Goal: Information Seeking & Learning: Find specific fact

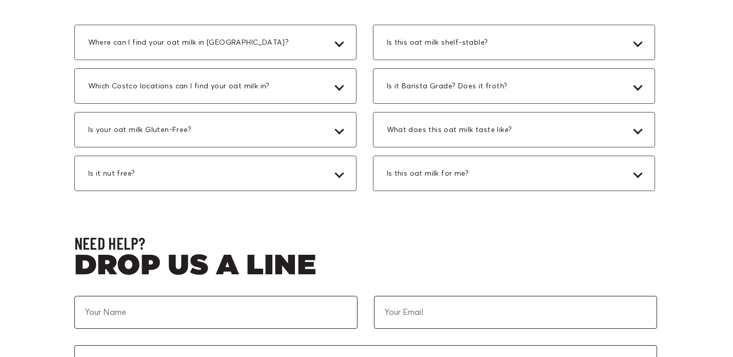
scroll to position [2988, 1]
click at [261, 148] on div "Is your oat milk Gluten-Free?" at bounding box center [215, 129] width 282 height 35
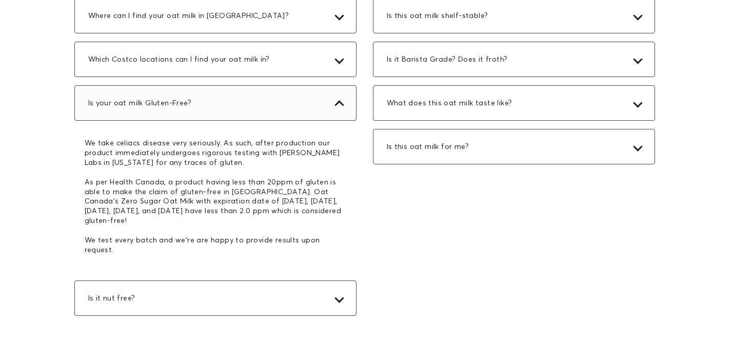
scroll to position [3016, 1]
click at [476, 32] on div "Is this oat milk shelf-stable?" at bounding box center [514, 14] width 282 height 35
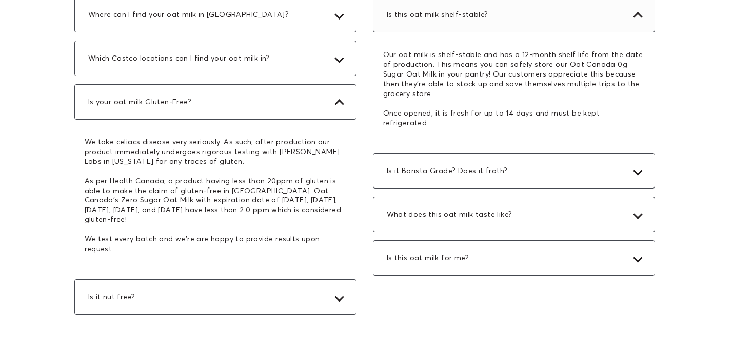
click at [567, 32] on div "Is this oat milk shelf-stable?" at bounding box center [514, 14] width 282 height 35
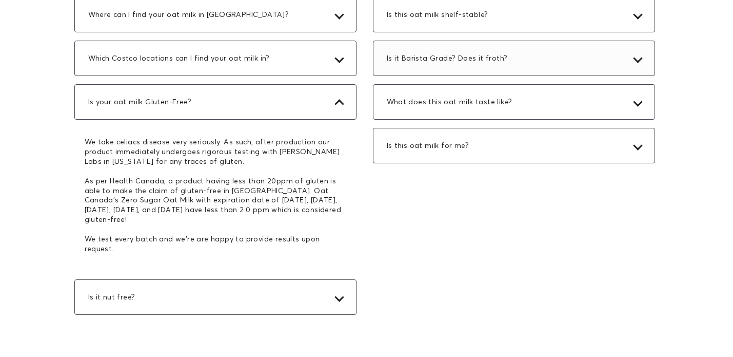
click at [556, 76] on div "Is it Barista Grade? Does it froth?" at bounding box center [514, 58] width 282 height 35
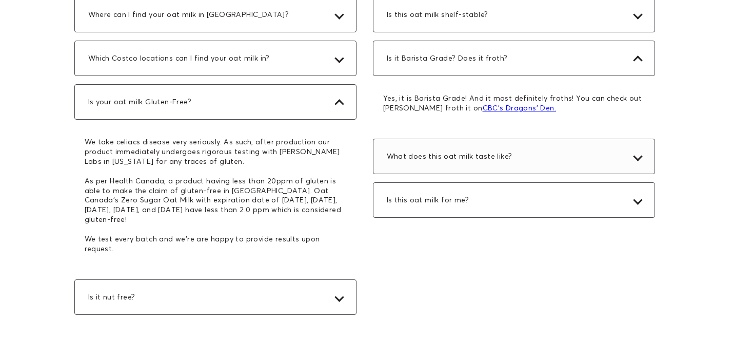
click at [568, 174] on div "What does this oat milk taste like?" at bounding box center [514, 156] width 282 height 35
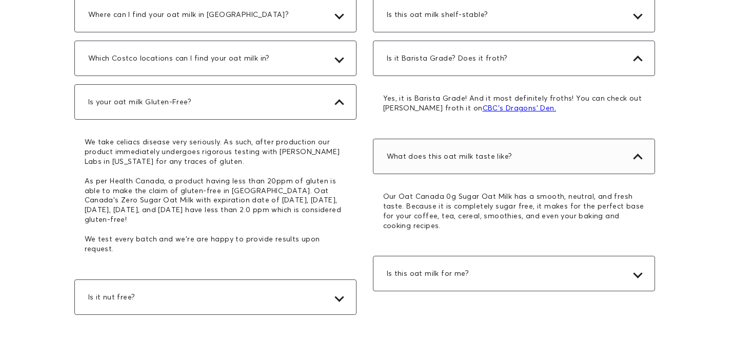
click at [566, 174] on div "What does this oat milk taste like?" at bounding box center [514, 156] width 282 height 35
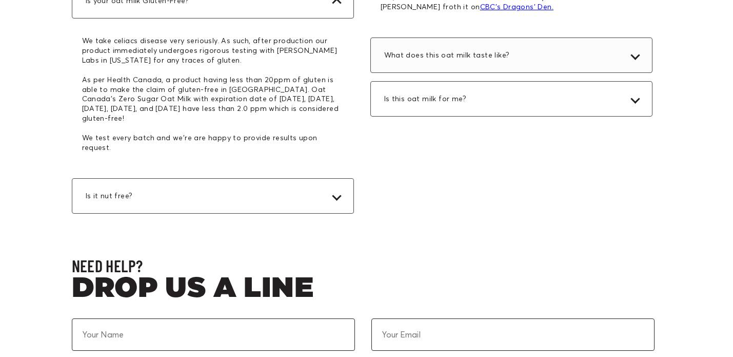
scroll to position [3113, 4]
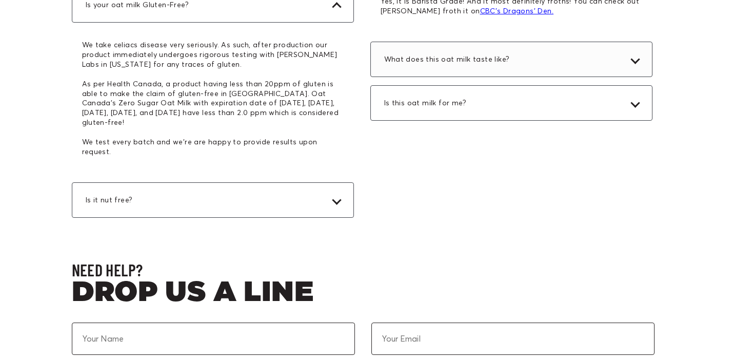
click at [574, 72] on div "What does this oat milk taste like?" at bounding box center [511, 59] width 282 height 35
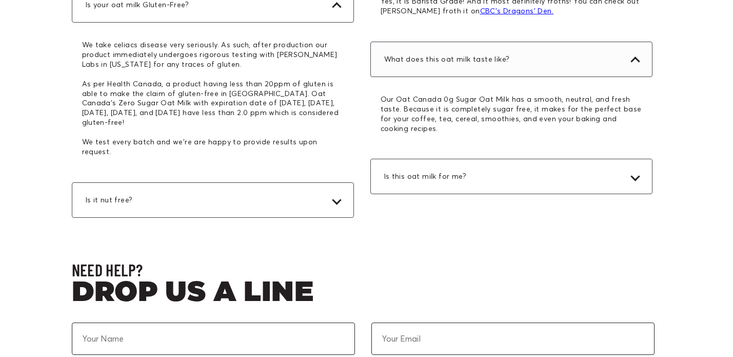
click at [574, 77] on div "What does this oat milk taste like?" at bounding box center [511, 59] width 282 height 35
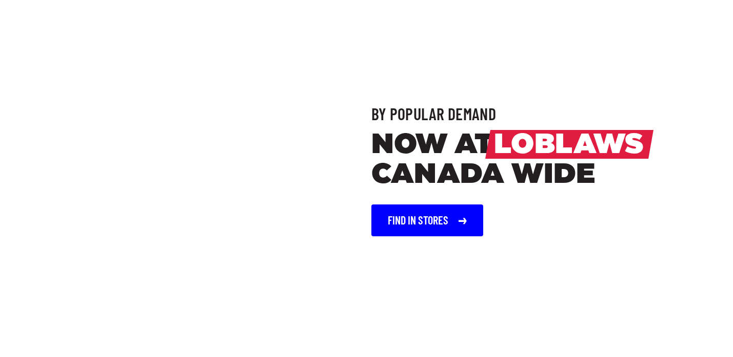
scroll to position [879, 4]
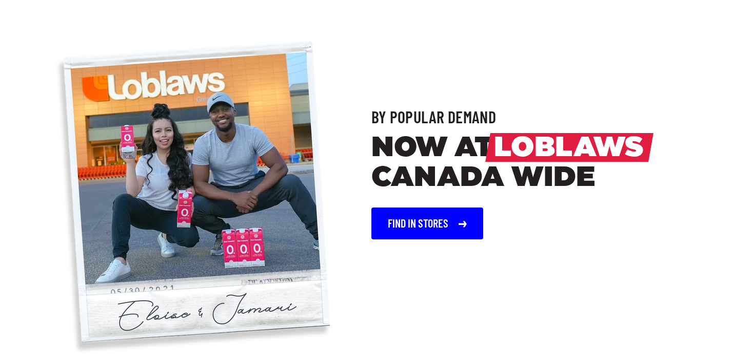
click at [427, 226] on button "Find In Stores" at bounding box center [427, 223] width 112 height 32
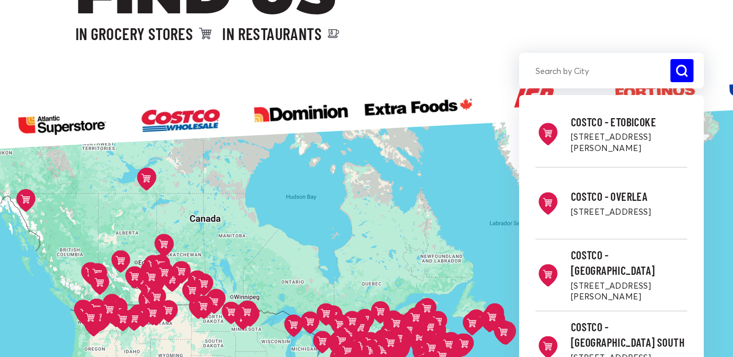
scroll to position [136, 0]
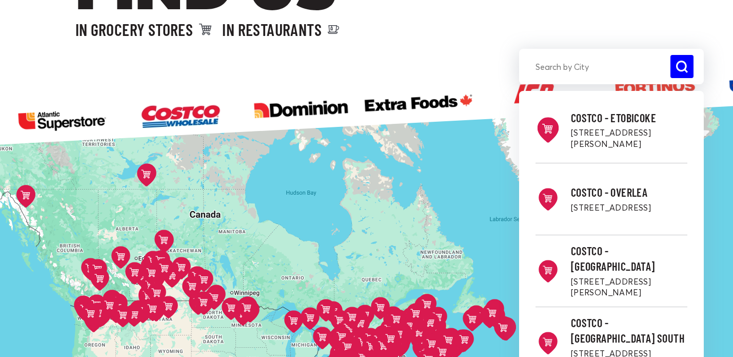
click at [605, 136] on p "[STREET_ADDRESS][PERSON_NAME]" at bounding box center [629, 138] width 116 height 22
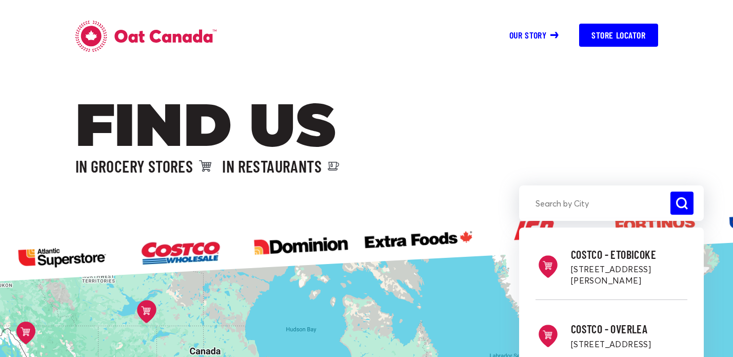
click at [583, 199] on input "search" at bounding box center [611, 202] width 185 height 23
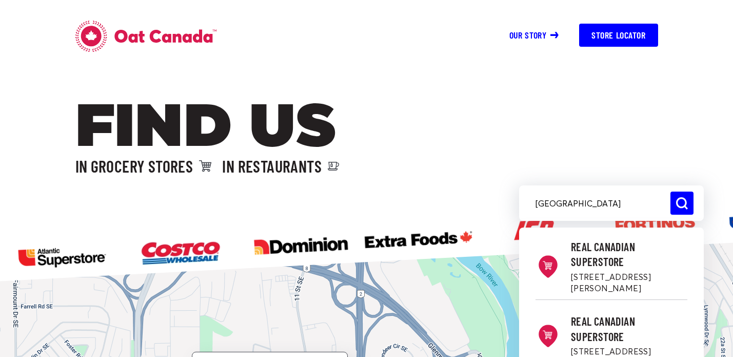
drag, startPoint x: 586, startPoint y: 200, endPoint x: 517, endPoint y: 199, distance: 68.8
click at [517, 200] on div "Calgary Real Canadian Superstore #[STREET_ADDRESS][PERSON_NAME] Real Canadian S…" at bounding box center [366, 203] width 733 height 44
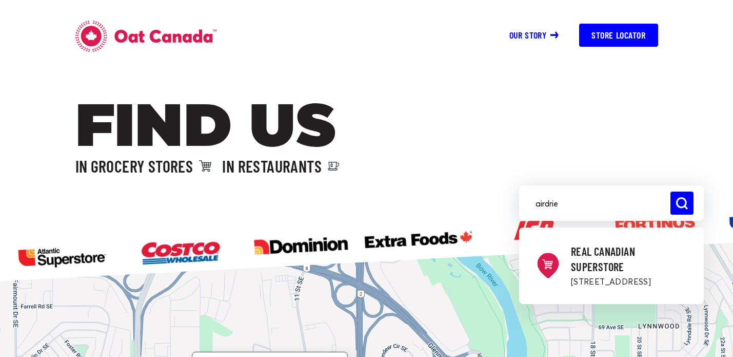
type input "airdrie"
click at [587, 275] on div "Real Canadian Superstore [STREET_ADDRESS]" at bounding box center [629, 266] width 116 height 44
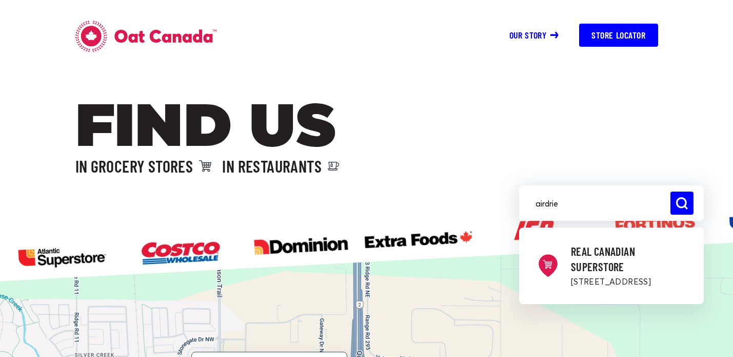
click at [587, 275] on div "Real Canadian Superstore [STREET_ADDRESS]" at bounding box center [629, 266] width 116 height 44
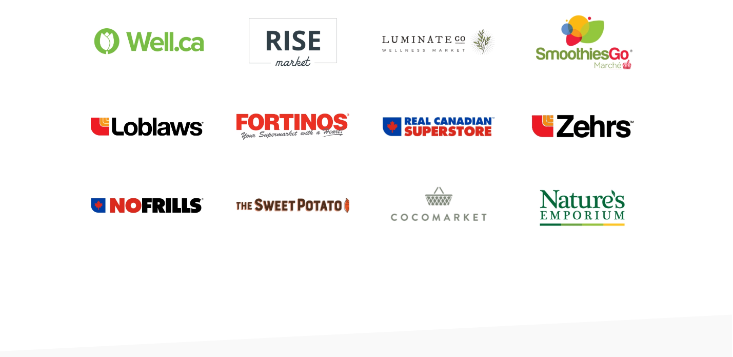
scroll to position [103, 1]
